Goal: Information Seeking & Learning: Learn about a topic

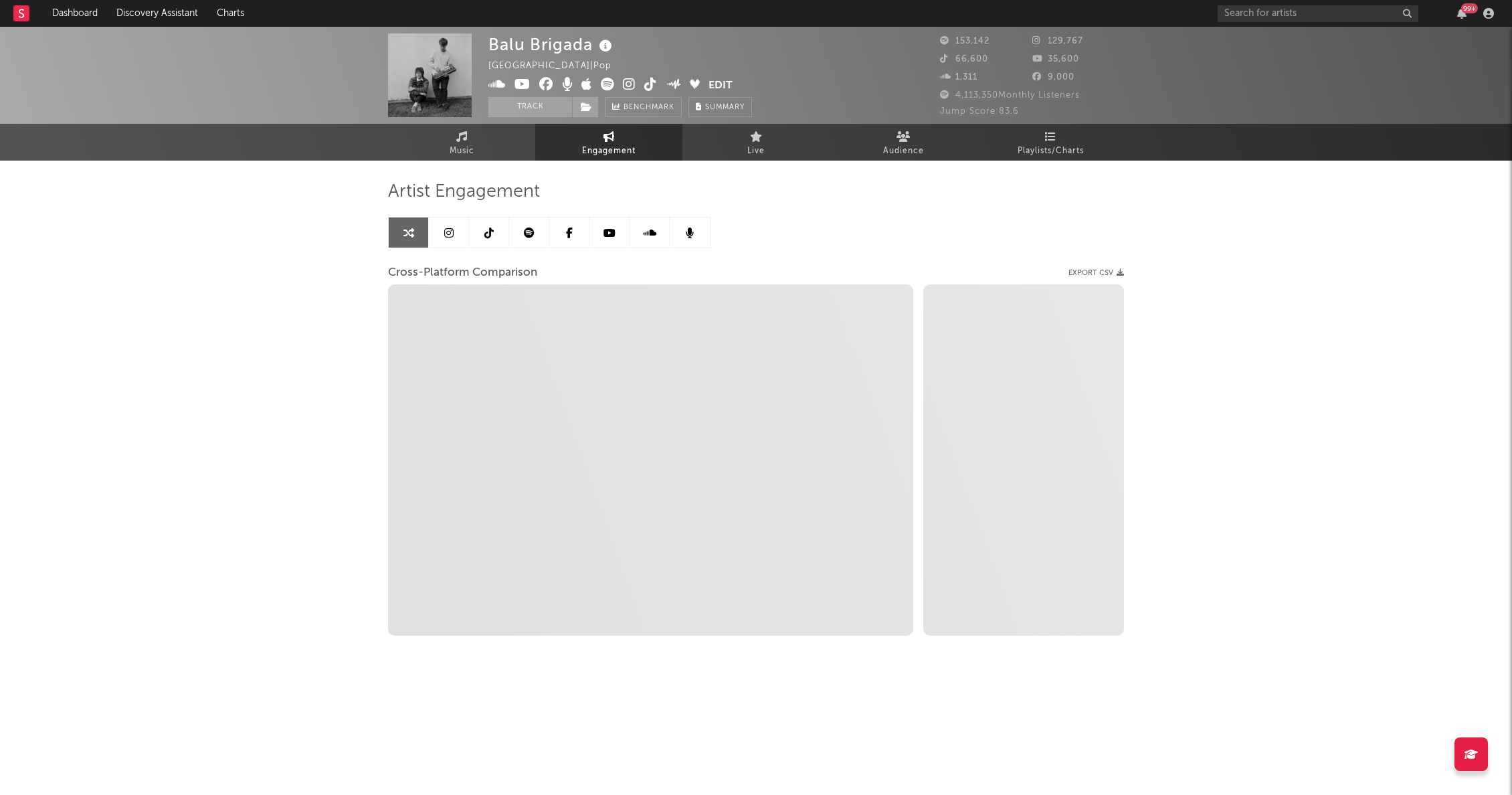
select select "1w"
select select "1m"
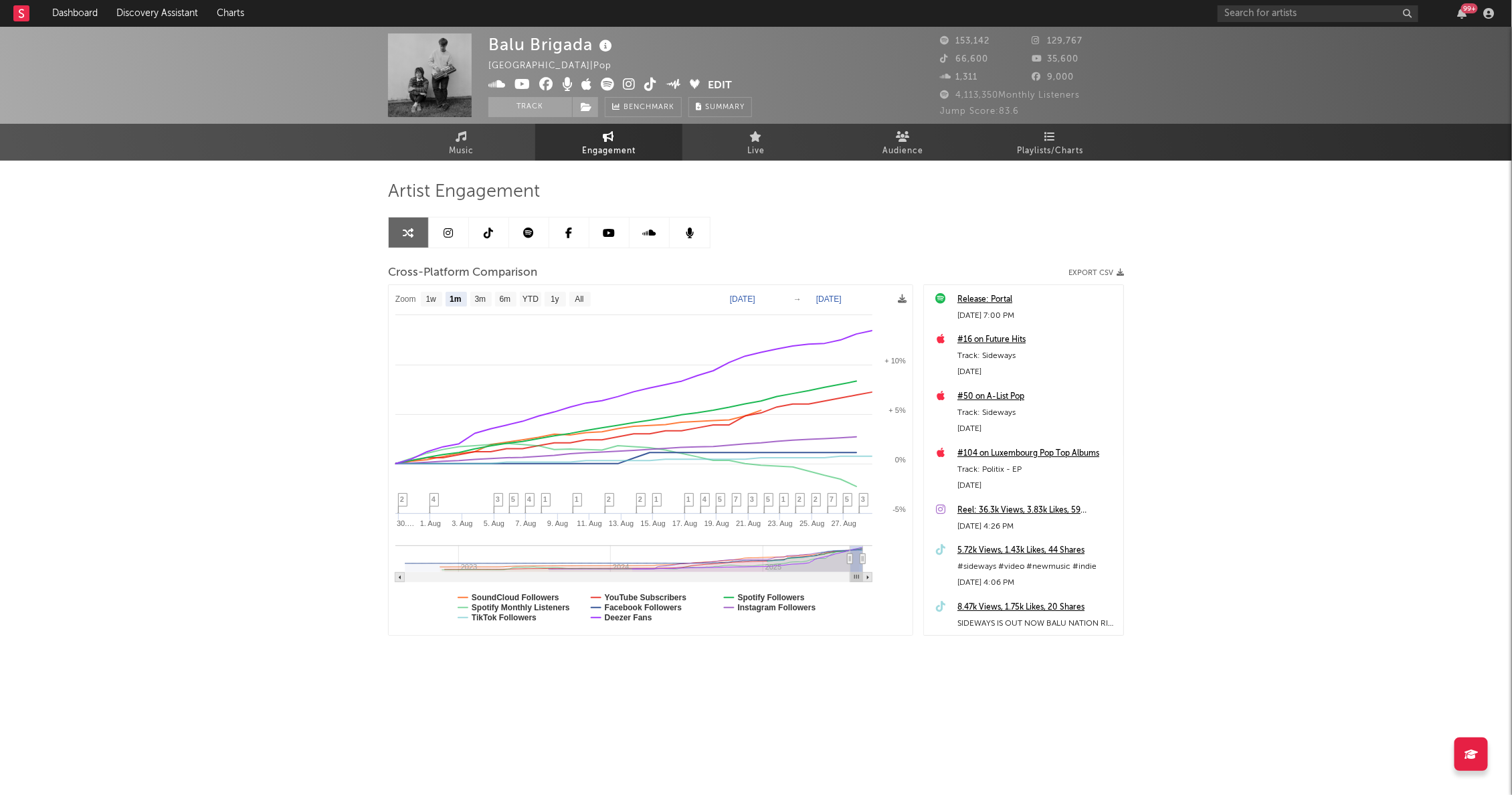
select select "1m"
click at [932, 202] on div "Artist Engagement" at bounding box center [756, 192] width 736 height 23
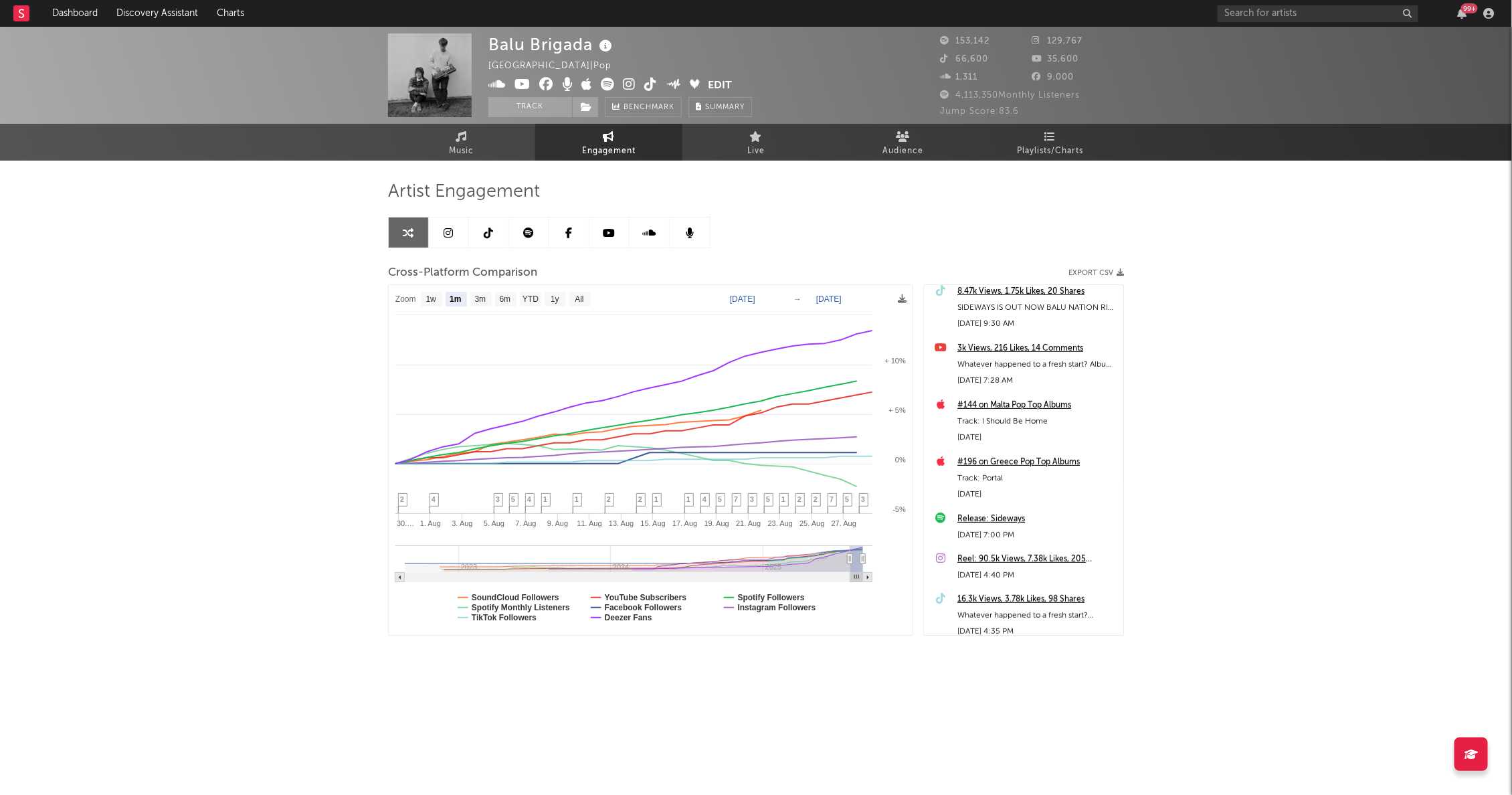
scroll to position [317, 0]
click at [1064, 187] on div "Artist Engagement" at bounding box center [756, 192] width 736 height 23
click at [1056, 148] on span "Playlists/Charts" at bounding box center [1050, 152] width 66 height 16
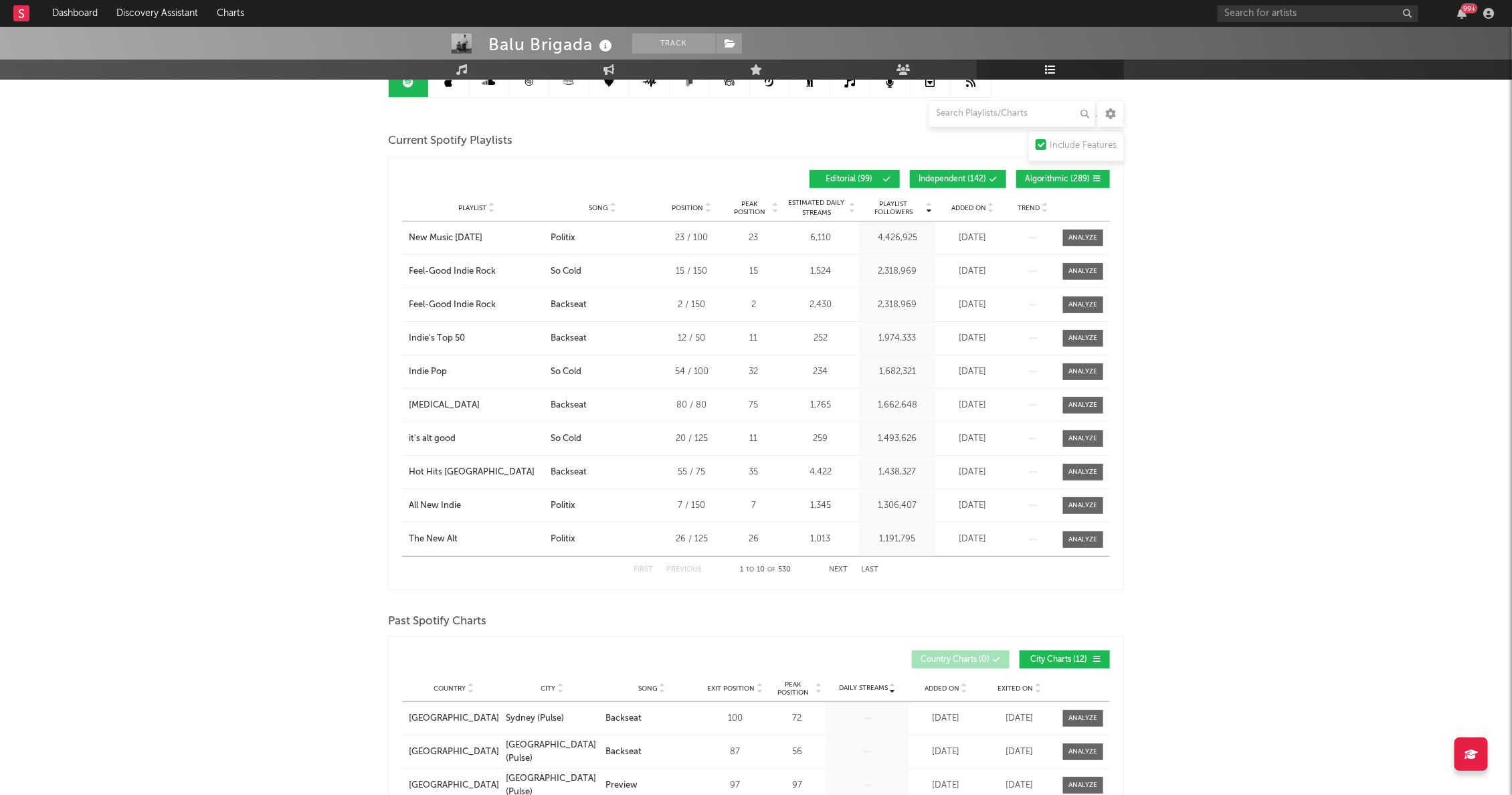
scroll to position [82, 0]
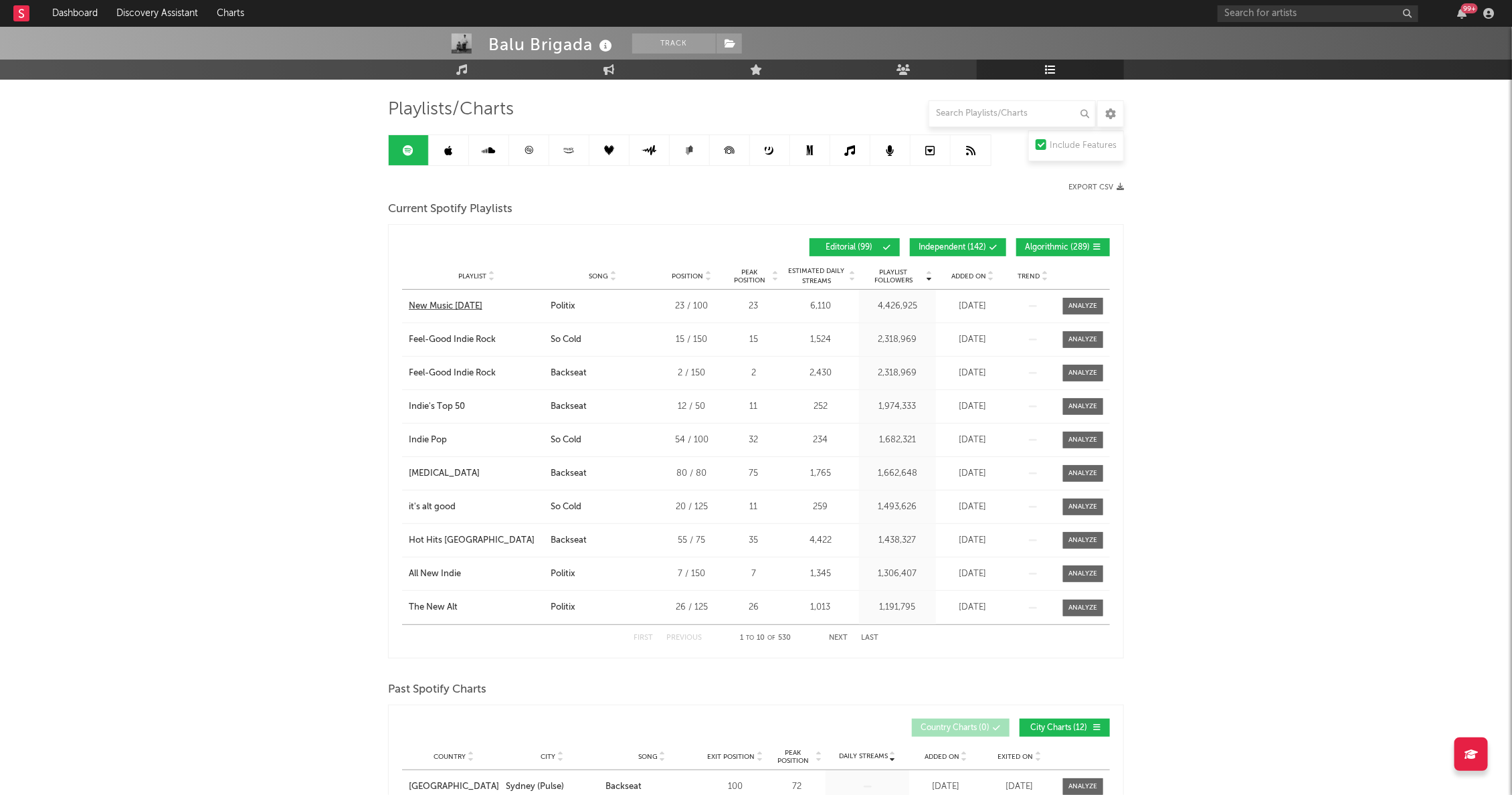
click at [462, 304] on div "New Music [DATE]" at bounding box center [446, 307] width 74 height 13
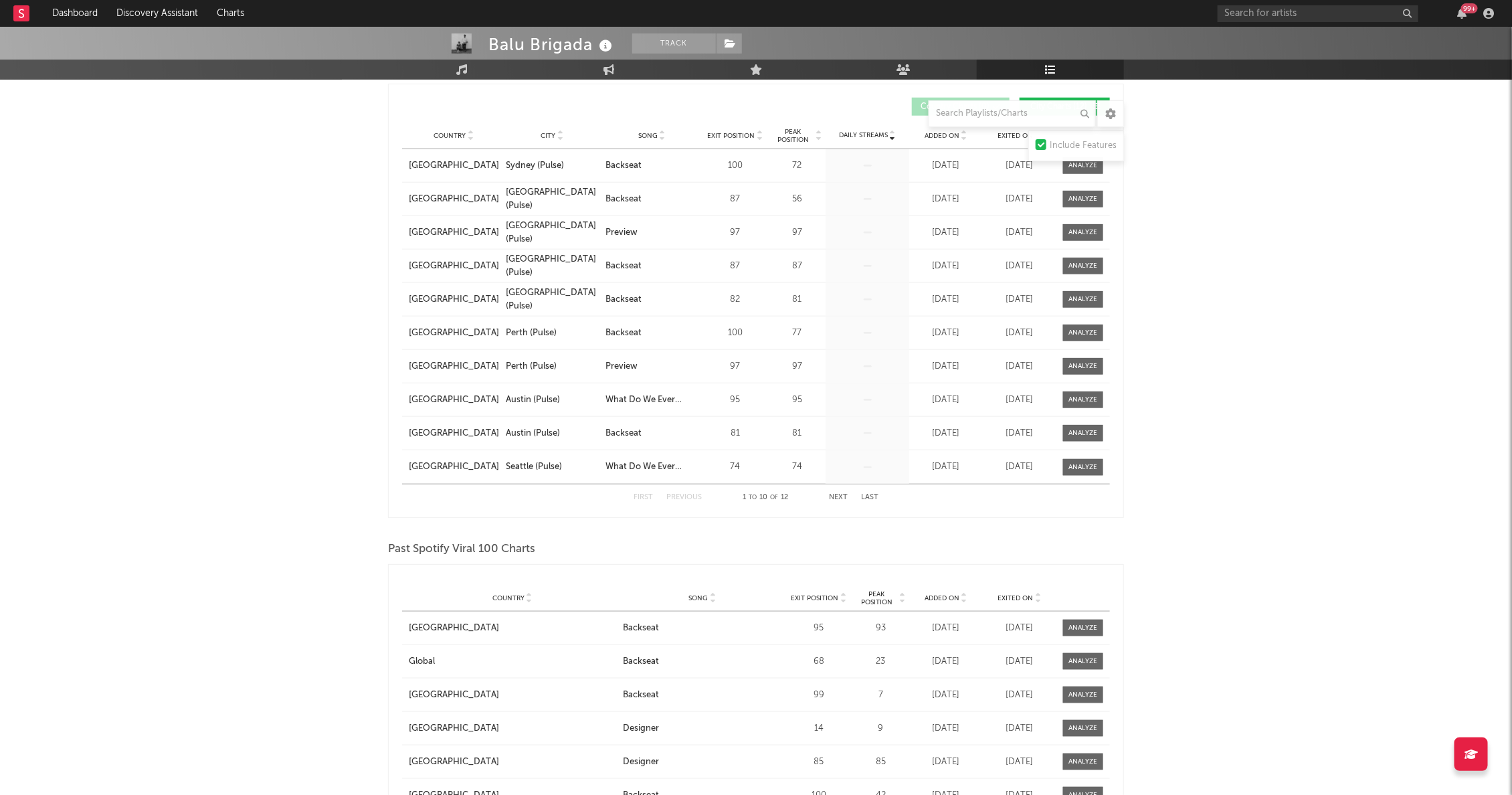
scroll to position [0, 0]
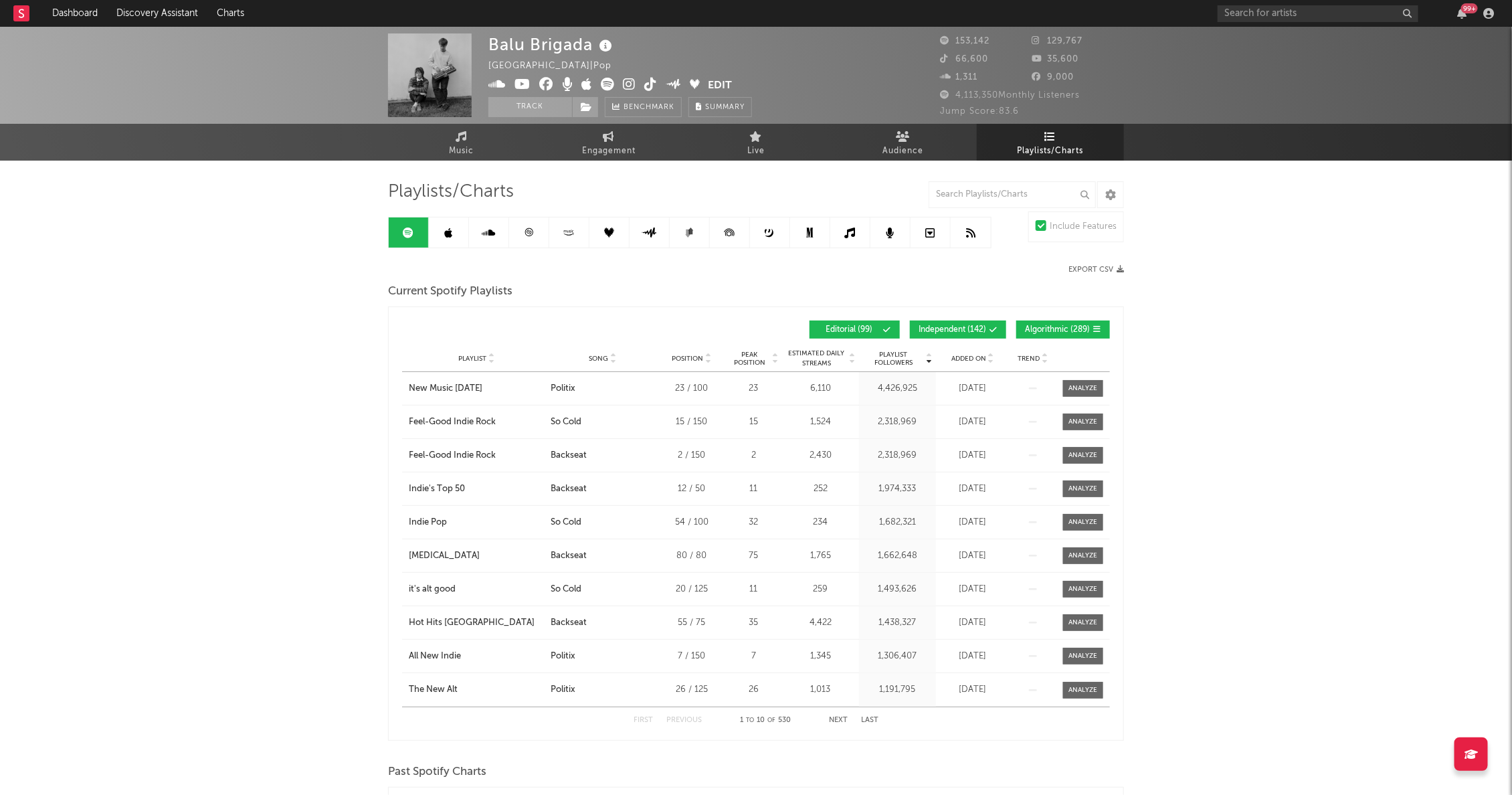
click at [970, 357] on span "Added On" at bounding box center [968, 359] width 34 height 8
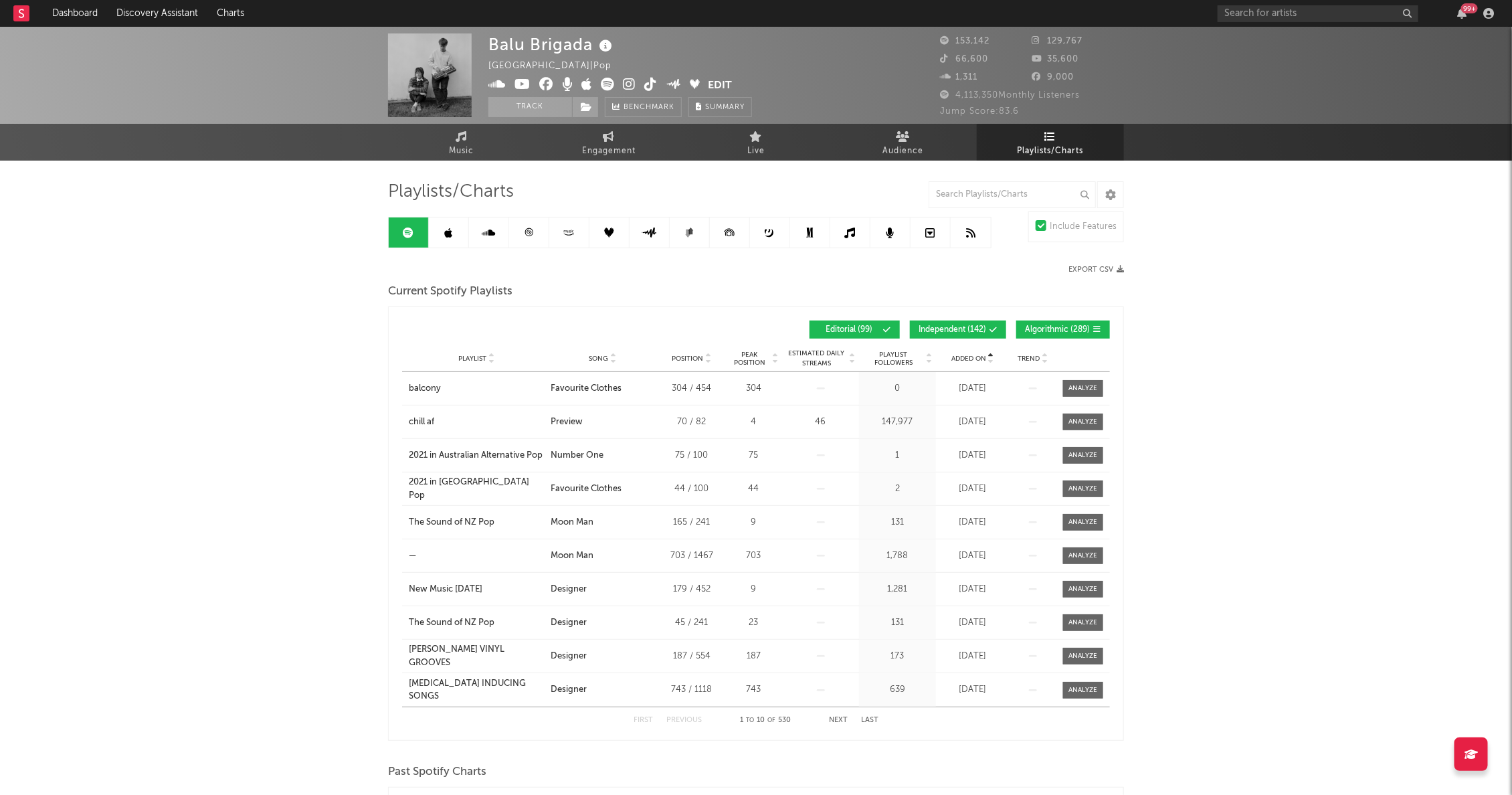
click at [970, 357] on span "Added On" at bounding box center [968, 359] width 34 height 8
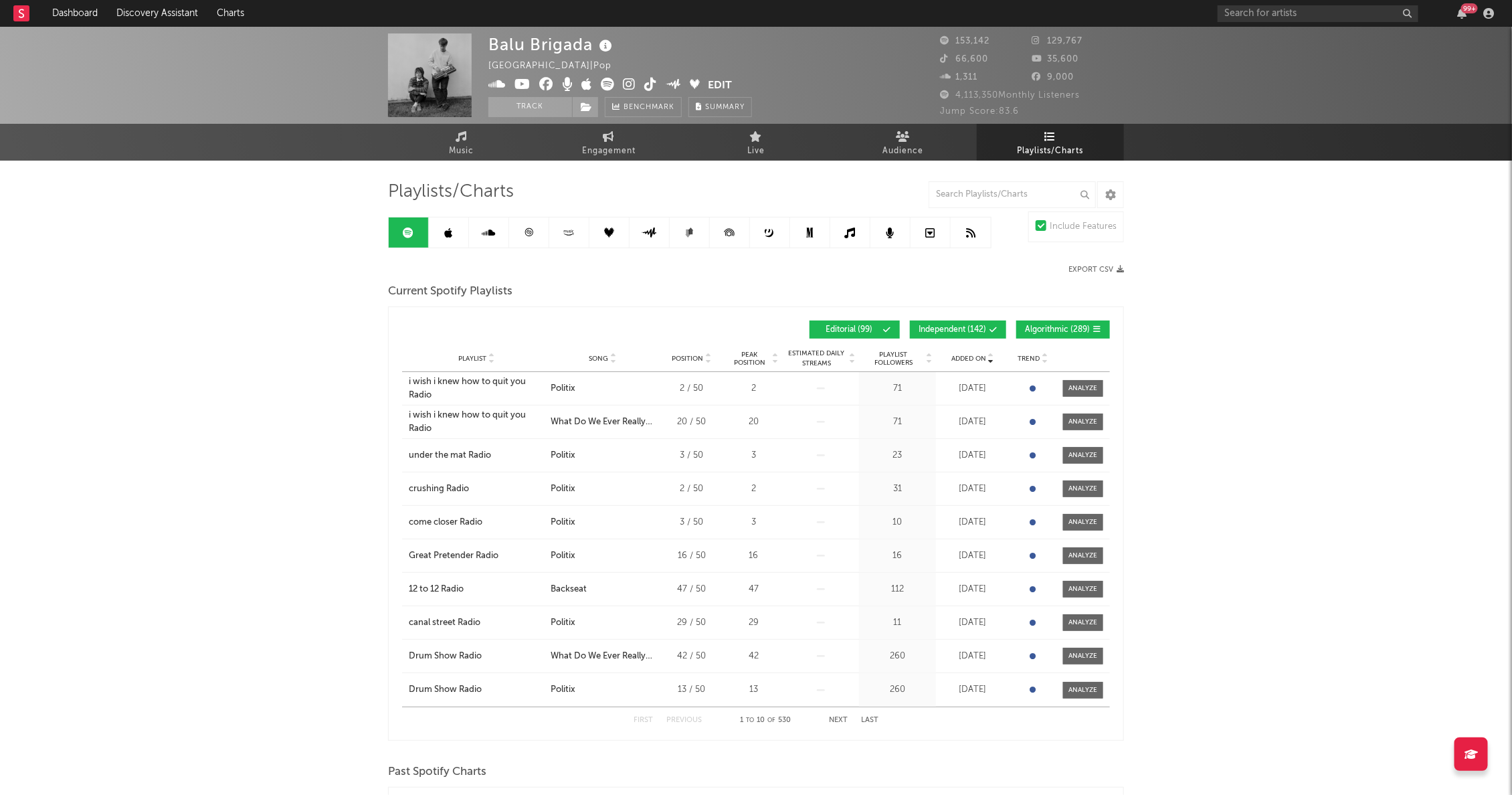
click at [830, 716] on button "Next" at bounding box center [838, 720] width 19 height 7
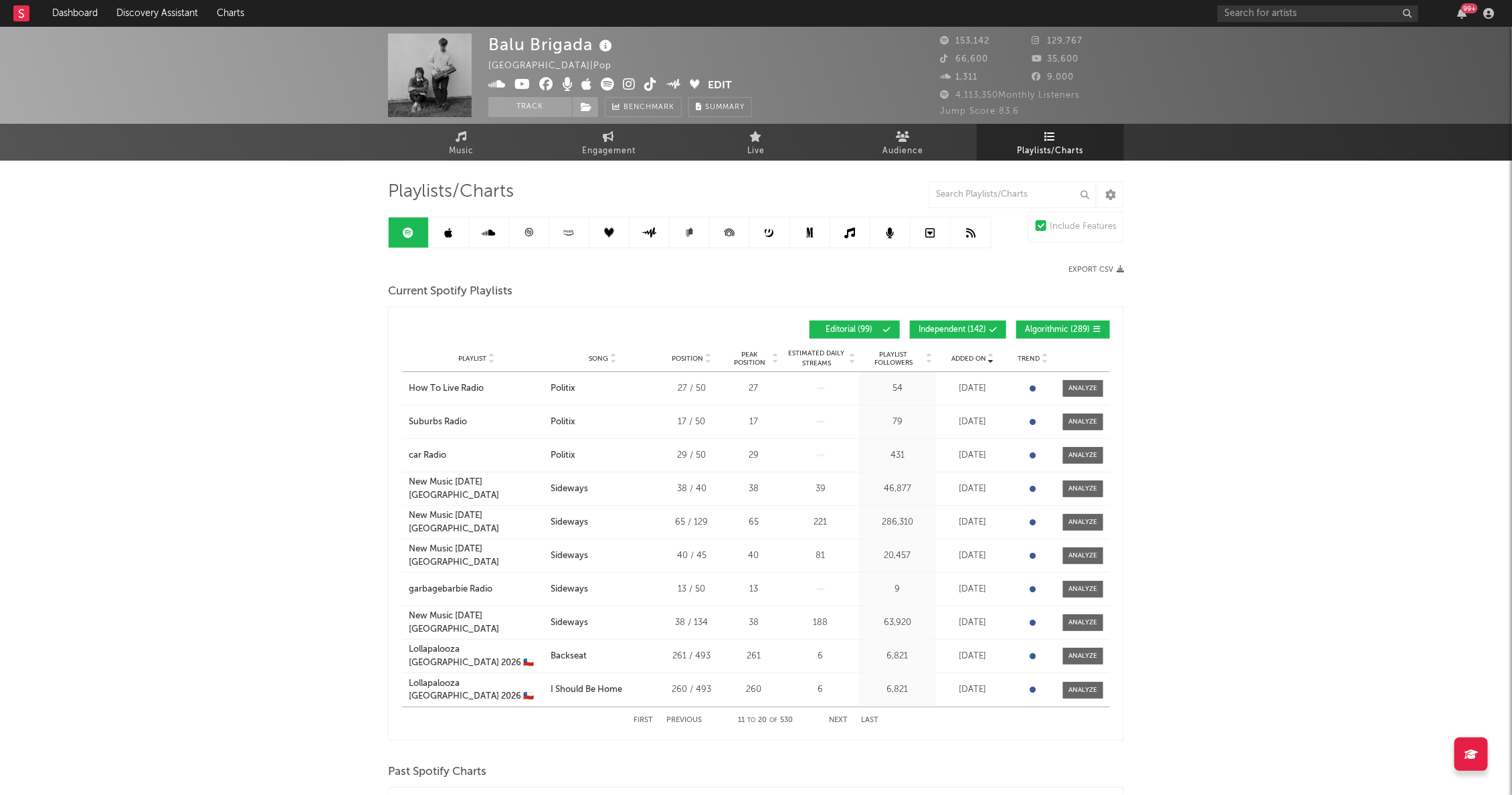
click at [830, 716] on button "Next" at bounding box center [838, 720] width 19 height 7
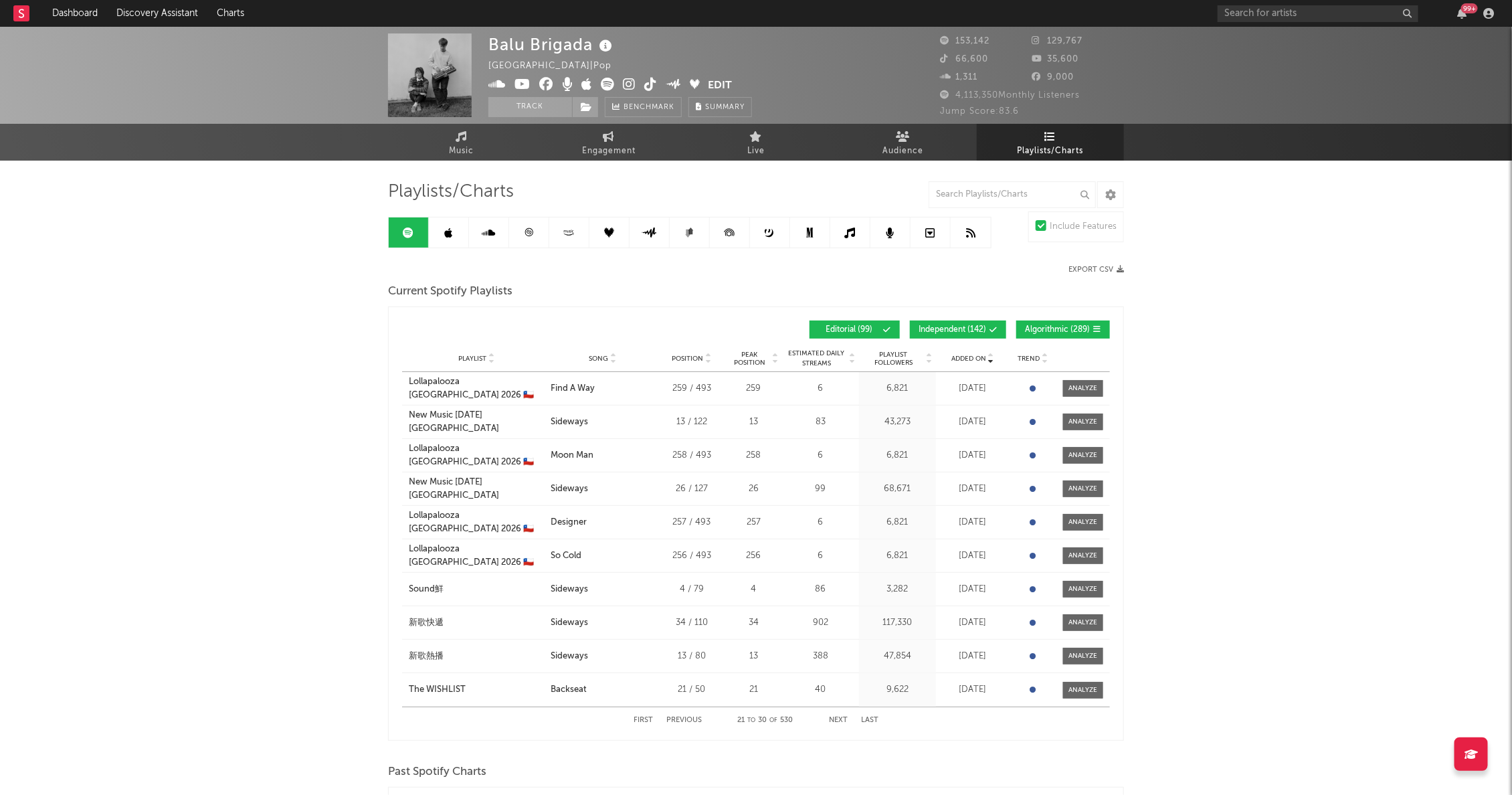
click at [830, 716] on button "Next" at bounding box center [838, 720] width 19 height 7
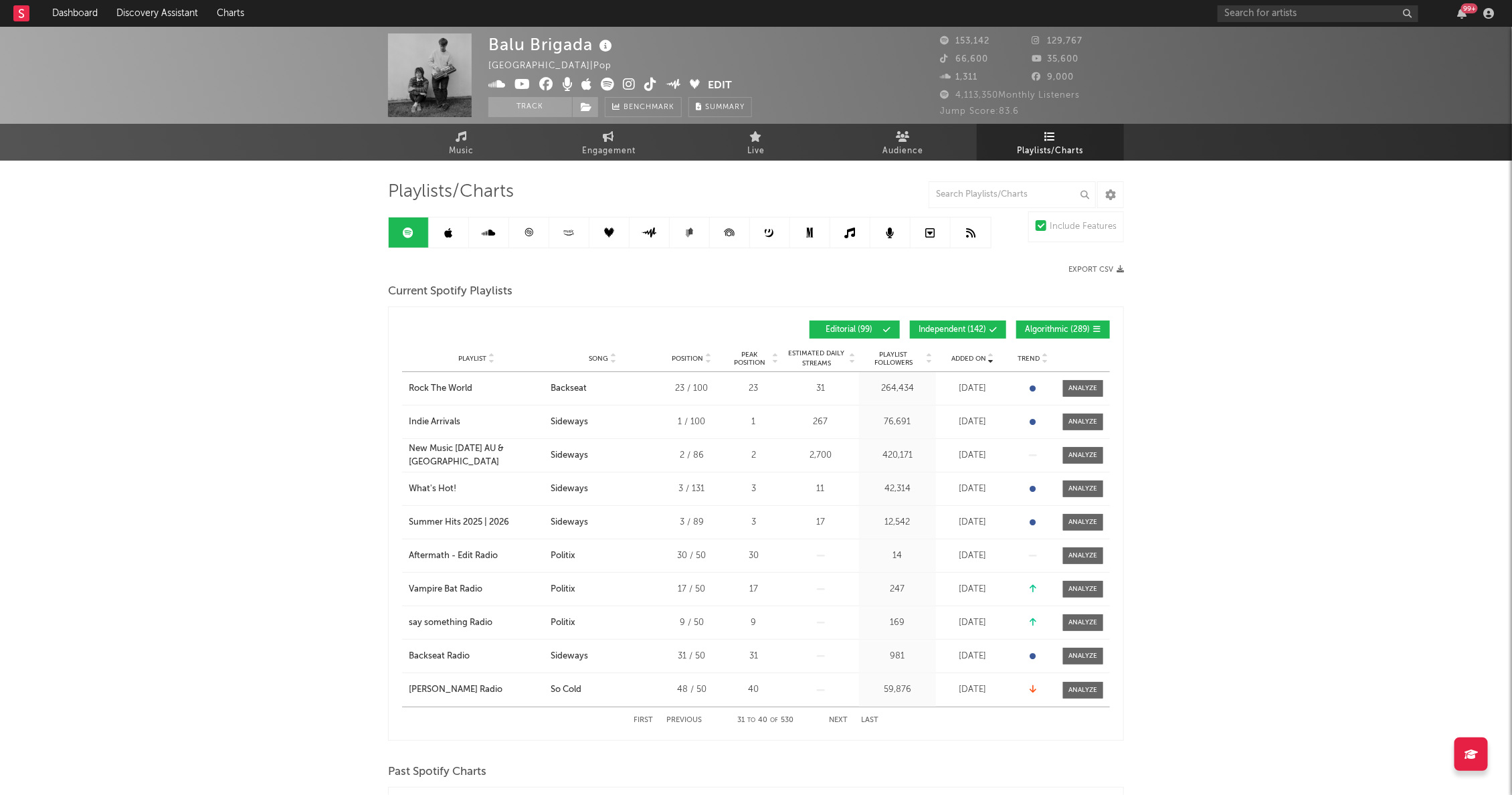
click at [830, 716] on button "Next" at bounding box center [838, 720] width 19 height 7
